Goal: Transaction & Acquisition: Subscribe to service/newsletter

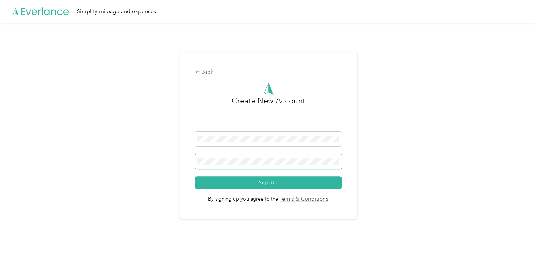
click at [195, 176] on button "Sign Up" at bounding box center [268, 182] width 146 height 12
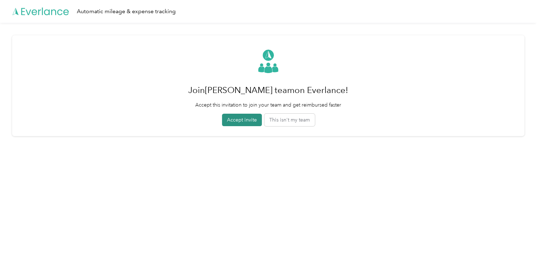
click at [235, 123] on button "Accept invite" at bounding box center [242, 119] width 40 height 12
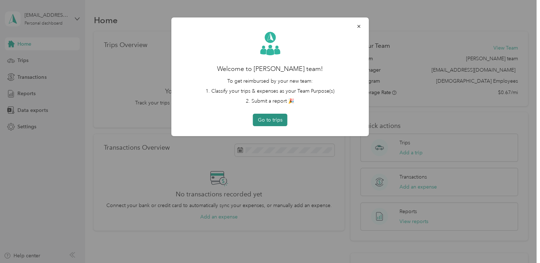
click at [278, 121] on button "Go to trips" at bounding box center [270, 119] width 35 height 12
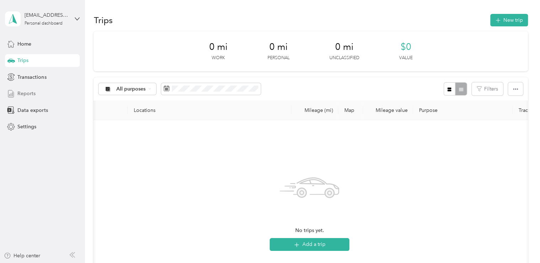
click at [21, 94] on span "Reports" at bounding box center [26, 93] width 18 height 7
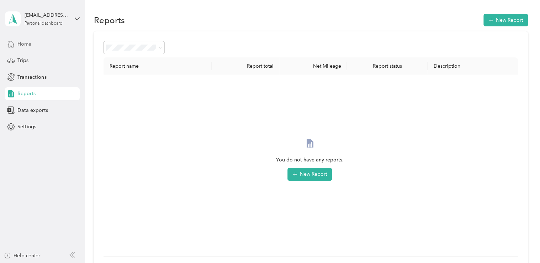
click at [26, 46] on span "Home" at bounding box center [24, 43] width 14 height 7
